Goal: Information Seeking & Learning: Learn about a topic

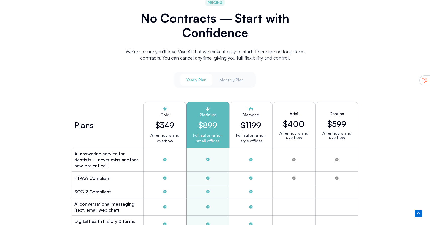
scroll to position [1296, 0]
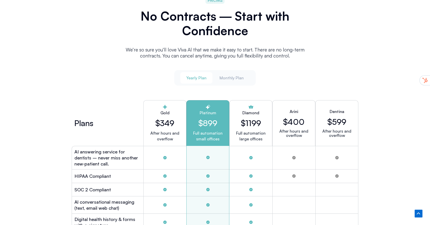
click at [200, 76] on span "Yearly Plan" at bounding box center [196, 78] width 20 height 6
click at [224, 72] on button "Monthly Plan" at bounding box center [231, 78] width 36 height 12
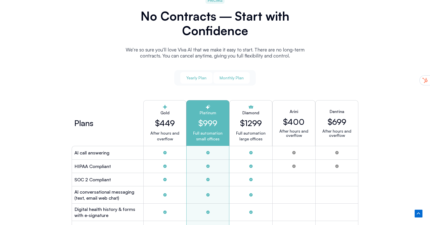
click at [203, 73] on button "Yearly Plan" at bounding box center [196, 78] width 32 height 12
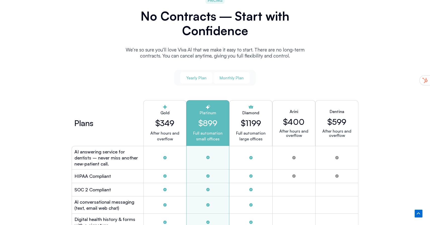
click at [227, 75] on span "Monthly Plan" at bounding box center [231, 78] width 24 height 6
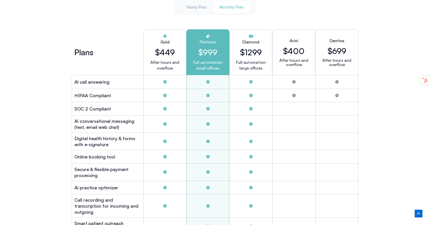
scroll to position [1367, 0]
drag, startPoint x: 104, startPoint y: 172, endPoint x: 73, endPoint y: 167, distance: 30.6
click at [73, 167] on div "Secure & flexible payment processing" at bounding box center [108, 172] width 72 height 17
drag, startPoint x: 118, startPoint y: 187, endPoint x: 72, endPoint y: 188, distance: 46.2
click at [72, 188] on div "Al practice optimizer" at bounding box center [108, 187] width 72 height 13
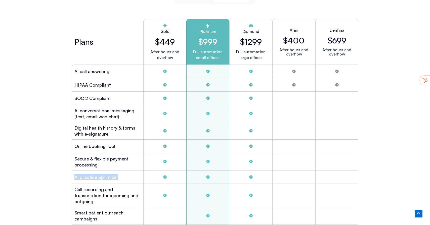
scroll to position [1386, 0]
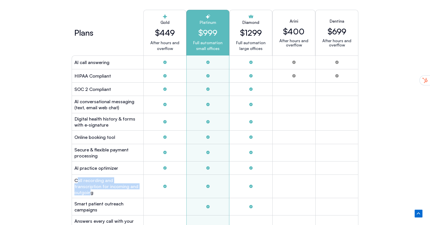
drag, startPoint x: 127, startPoint y: 185, endPoint x: 76, endPoint y: 178, distance: 51.3
click at [76, 178] on h2 "Call recording and transcription for incoming and outgoing" at bounding box center [107, 186] width 66 height 18
click at [134, 184] on h2 "Call recording and transcription for incoming and outgoing" at bounding box center [107, 186] width 66 height 18
drag, startPoint x: 134, startPoint y: 184, endPoint x: 76, endPoint y: 177, distance: 57.7
click at [76, 177] on h2 "Call recording and transcription for incoming and outgoing" at bounding box center [107, 186] width 66 height 18
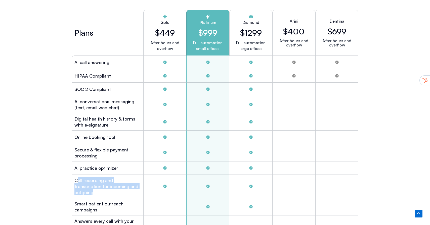
scroll to position [1393, 0]
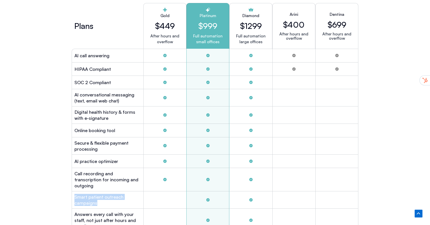
drag, startPoint x: 102, startPoint y: 195, endPoint x: 72, endPoint y: 191, distance: 30.2
click at [72, 191] on div "Smart patient outreach campaigns" at bounding box center [108, 199] width 72 height 17
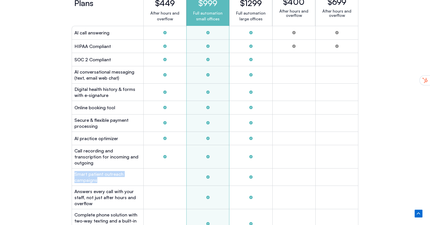
scroll to position [1418, 0]
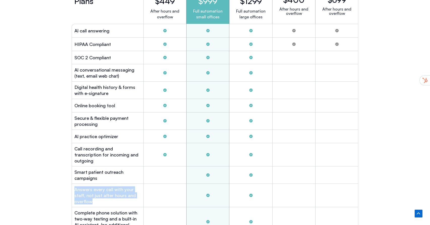
drag, startPoint x: 99, startPoint y: 196, endPoint x: 75, endPoint y: 184, distance: 26.9
click at [75, 186] on h2 "Answers every call with your staff, not just after hours and overflow" at bounding box center [107, 195] width 66 height 18
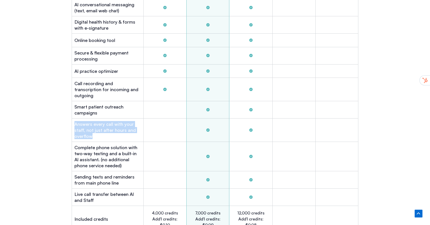
scroll to position [1484, 0]
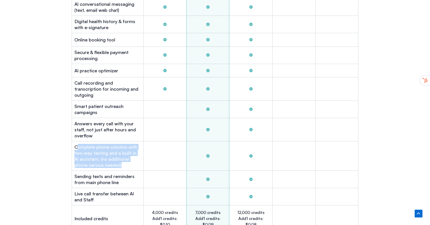
drag, startPoint x: 109, startPoint y: 158, endPoint x: 78, endPoint y: 138, distance: 36.1
click at [79, 144] on h2 "Complete phone solution with two-way texting and a built-in Al assistant. (no a…" at bounding box center [107, 156] width 66 height 24
click at [102, 154] on h2 "Complete phone solution with two-way texting and a built-in Al assistant. (no a…" at bounding box center [107, 156] width 66 height 24
drag, startPoint x: 108, startPoint y: 157, endPoint x: 75, endPoint y: 141, distance: 36.2
click at [75, 144] on h2 "Complete phone solution with two-way texting and a built-in Al assistant. (no a…" at bounding box center [107, 156] width 66 height 24
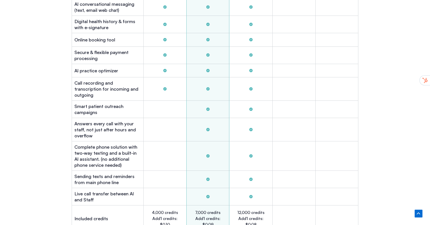
click at [108, 157] on h2 "Complete phone solution with two-way texting and a built-in Al assistant. (no a…" at bounding box center [107, 156] width 66 height 24
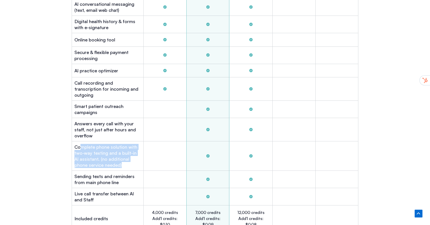
drag, startPoint x: 108, startPoint y: 157, endPoint x: 80, endPoint y: 140, distance: 31.9
click at [80, 144] on h2 "Complete phone solution with two-way texting and a built-in Al assistant. (no a…" at bounding box center [107, 156] width 66 height 24
click at [105, 155] on h2 "Complete phone solution with two-way texting and a built-in Al assistant. (no a…" at bounding box center [107, 156] width 66 height 24
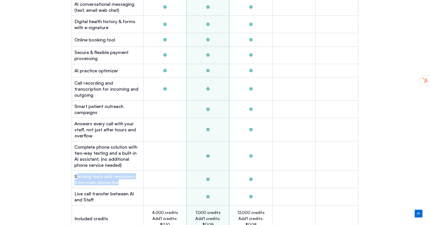
drag, startPoint x: 119, startPoint y: 175, endPoint x: 77, endPoint y: 169, distance: 42.6
click at [77, 173] on h2 "Sending texts and reminders from main phone line" at bounding box center [107, 179] width 66 height 12
click at [113, 175] on h2 "Sending texts and reminders from main phone line" at bounding box center [107, 179] width 66 height 12
click at [124, 177] on h2 "Sending texts and reminders from main phone line" at bounding box center [107, 179] width 66 height 12
click at [123, 176] on h2 "Sending texts and reminders from main phone line" at bounding box center [107, 179] width 66 height 12
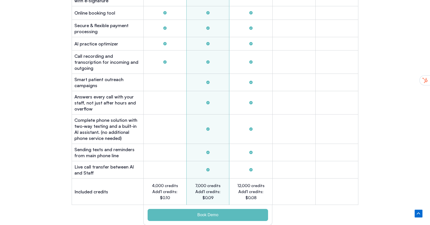
scroll to position [1512, 0]
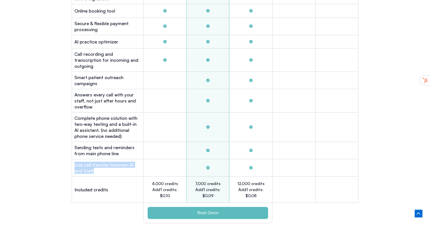
drag, startPoint x: 84, startPoint y: 163, endPoint x: 74, endPoint y: 155, distance: 12.7
click at [74, 162] on h2 "Live call transfer between Al and Staff" at bounding box center [107, 168] width 66 height 12
click at [89, 163] on h2 "Live call transfer between Al and Staff" at bounding box center [107, 168] width 66 height 12
drag, startPoint x: 89, startPoint y: 163, endPoint x: 70, endPoint y: 155, distance: 20.6
click at [72, 159] on div "Live call transfer between Al and Staff" at bounding box center [108, 167] width 72 height 17
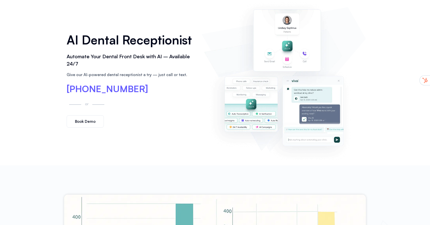
scroll to position [0, 0]
